Goal: Transaction & Acquisition: Obtain resource

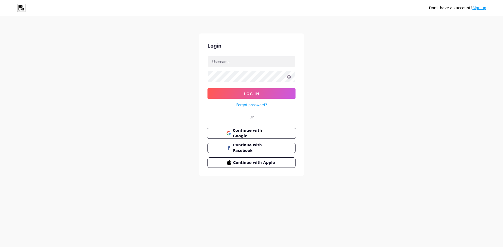
click at [253, 130] on span "Continue with Google" at bounding box center [255, 133] width 44 height 11
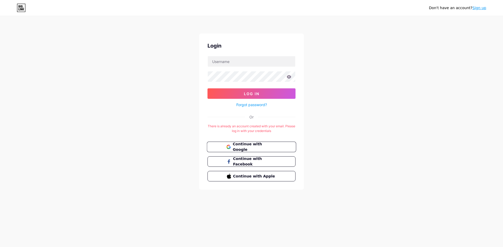
click at [270, 143] on button "Continue with Google" at bounding box center [251, 147] width 89 height 11
click at [274, 62] on input "text" at bounding box center [251, 61] width 87 height 10
type input "[EMAIL_ADDRESS][DOMAIN_NAME]"
click at [269, 98] on button "Log In" at bounding box center [251, 94] width 88 height 10
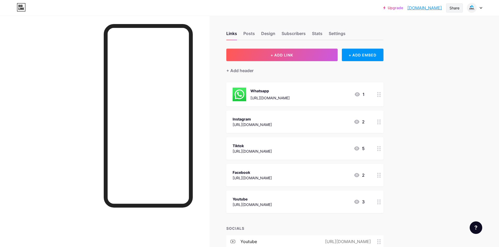
click at [458, 8] on div "Share" at bounding box center [454, 7] width 10 height 5
click at [445, 42] on div "Get my QR code" at bounding box center [423, 39] width 78 height 13
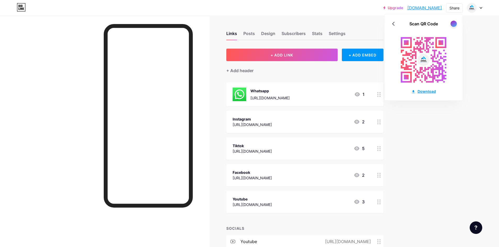
click at [424, 93] on div "Download" at bounding box center [423, 91] width 25 height 5
